Goal: Transaction & Acquisition: Purchase product/service

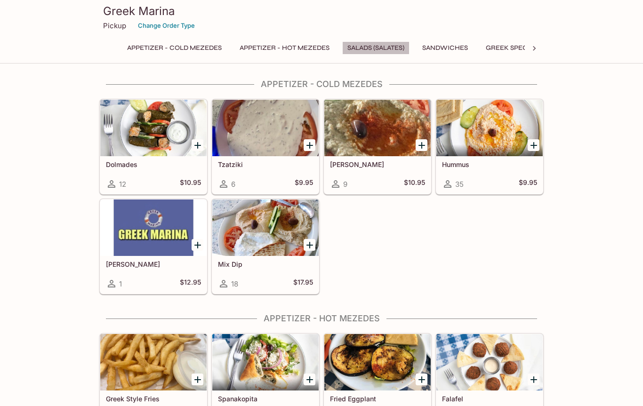
click at [381, 44] on button "Salads (Salates)" at bounding box center [375, 47] width 67 height 13
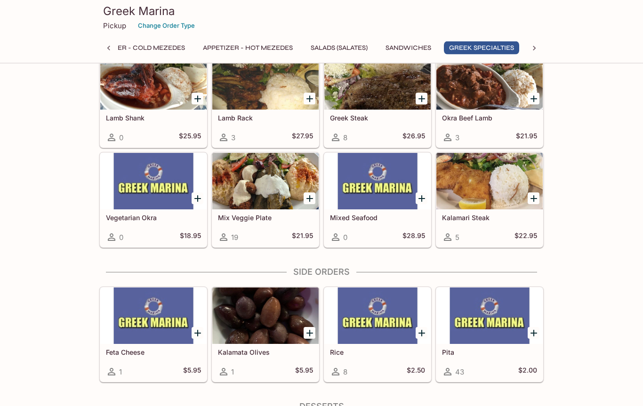
scroll to position [1084, 0]
click at [149, 331] on div at bounding box center [153, 316] width 106 height 56
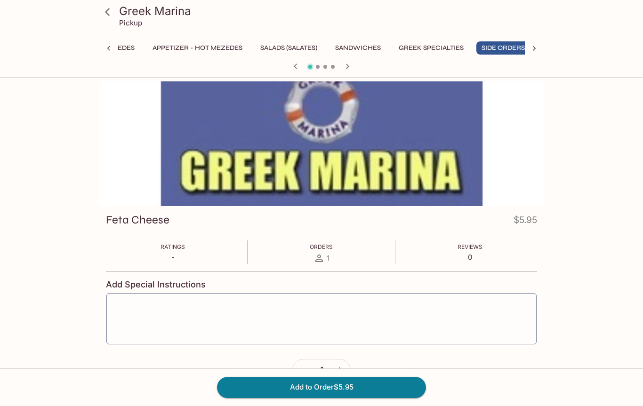
scroll to position [0, 98]
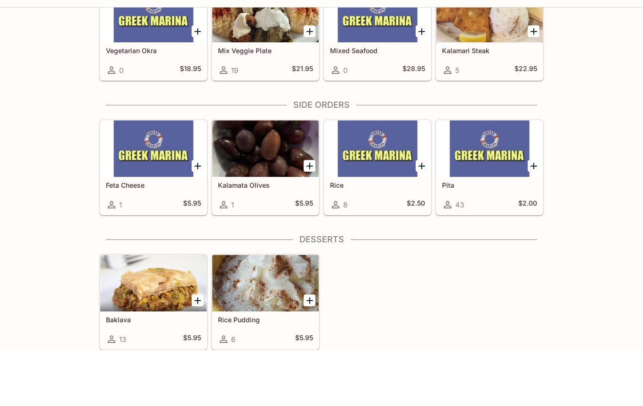
scroll to position [0, 98]
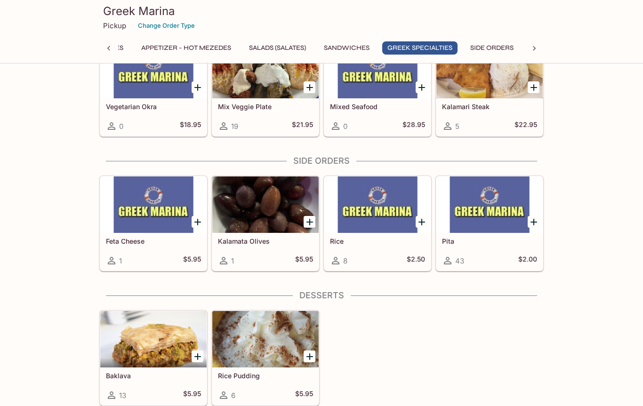
click at [119, 24] on p "Pickup" at bounding box center [114, 25] width 23 height 9
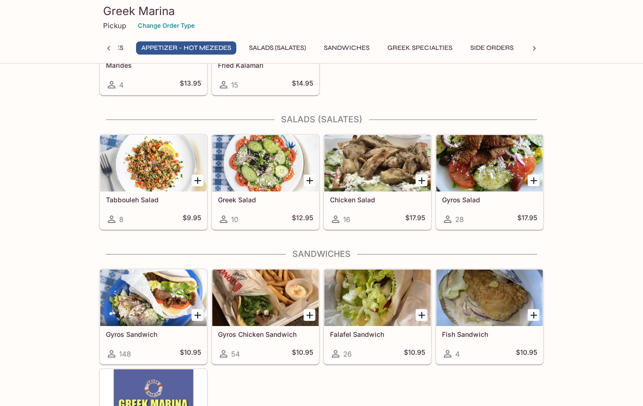
scroll to position [432, 0]
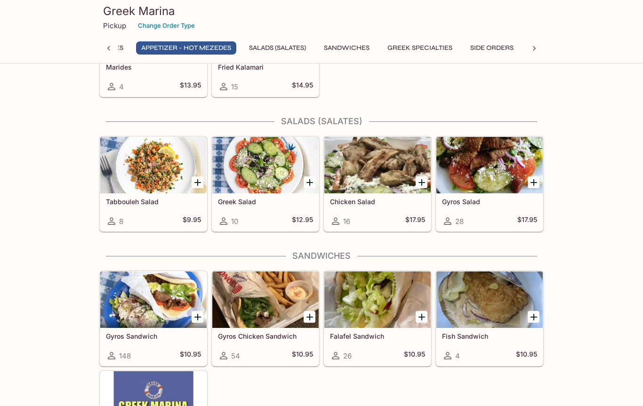
click at [461, 226] on div "28" at bounding box center [453, 221] width 22 height 11
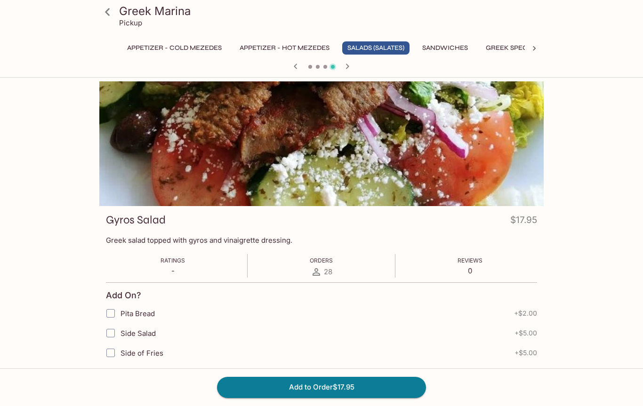
scroll to position [276, 0]
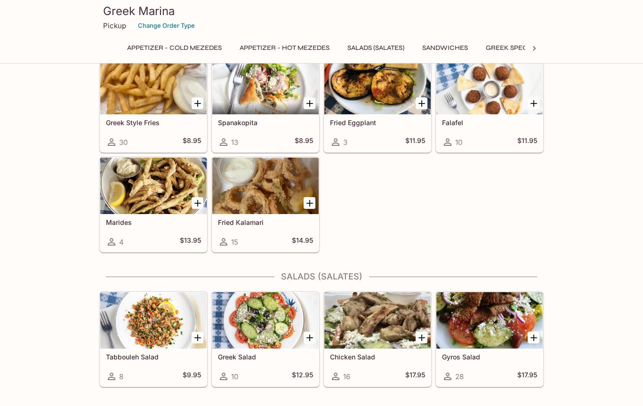
click at [492, 93] on div at bounding box center [489, 86] width 106 height 56
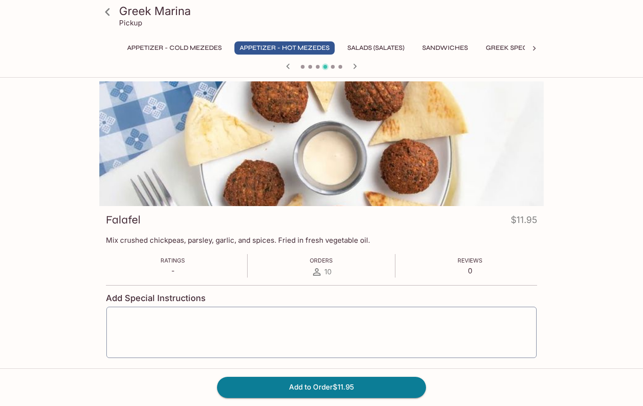
scroll to position [276, 0]
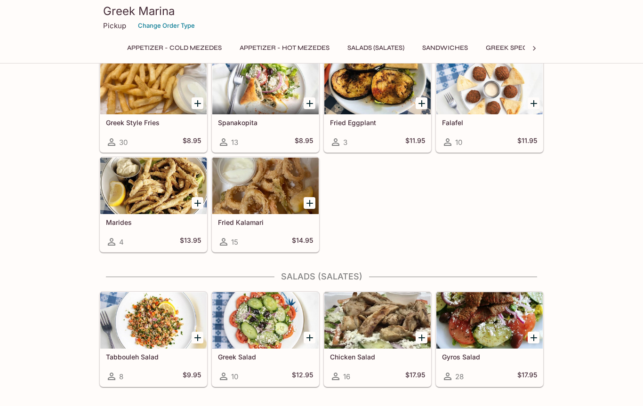
click at [497, 323] on div at bounding box center [489, 320] width 106 height 56
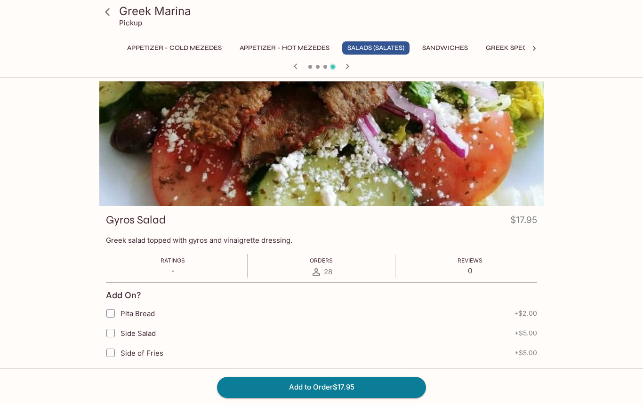
click at [601, 70] on div "Greek Marina Pickup Appetizer - Cold Mezedes Appetizer - Hot Mezedes Salads (Sa…" at bounding box center [321, 39] width 643 height 78
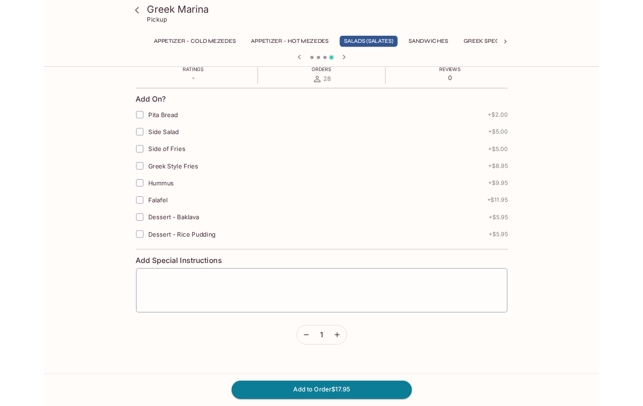
scroll to position [276, 0]
